Goal: Task Accomplishment & Management: Complete application form

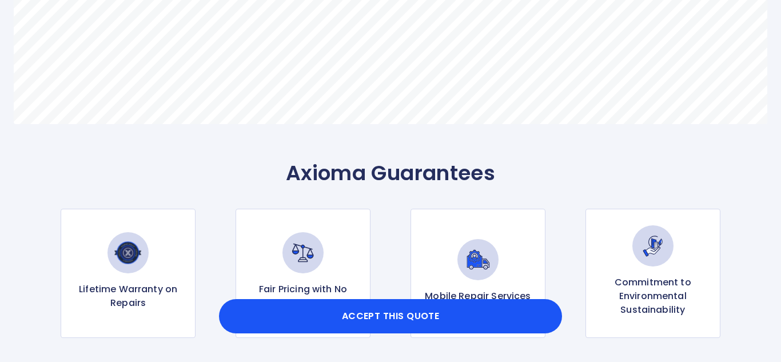
scroll to position [978, 0]
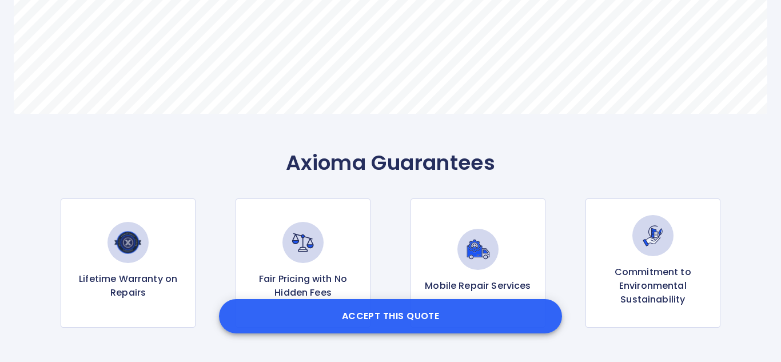
click at [376, 316] on button "Accept this Quote" at bounding box center [390, 316] width 343 height 34
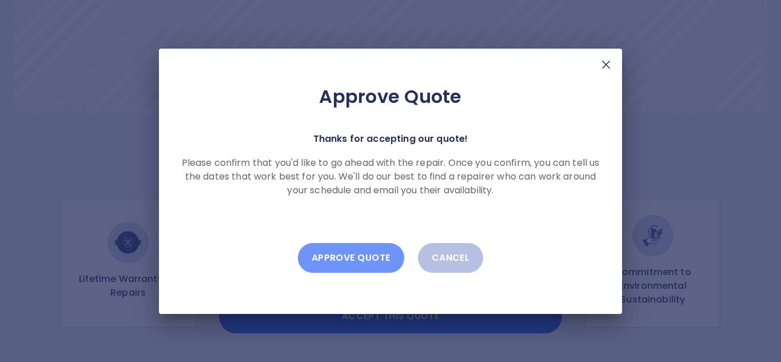
click at [345, 253] on button "Approve Quote" at bounding box center [351, 258] width 106 height 30
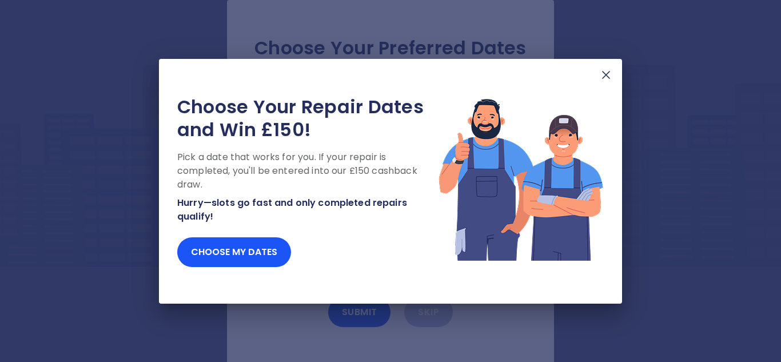
click at [607, 74] on img at bounding box center [606, 75] width 14 height 14
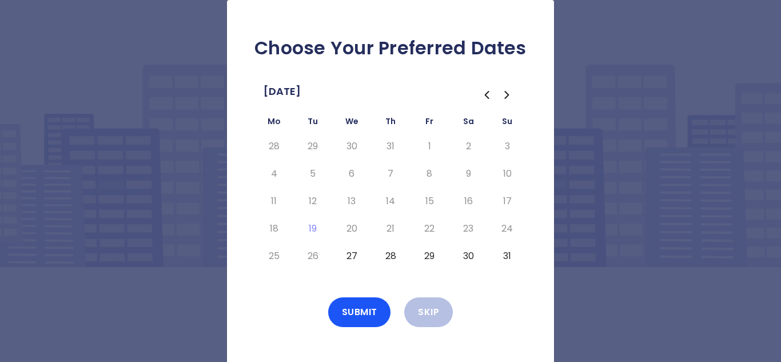
click at [353, 255] on button "27" at bounding box center [351, 256] width 21 height 18
click at [361, 313] on button "Submit" at bounding box center [359, 312] width 63 height 30
